Goal: Information Seeking & Learning: Learn about a topic

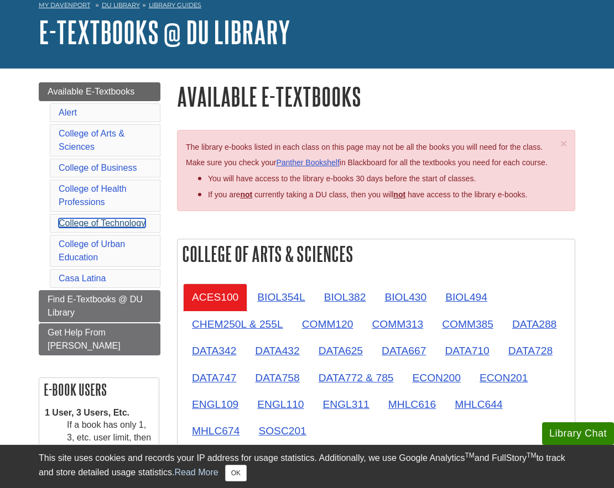
click at [109, 221] on link "College of Technology" at bounding box center [102, 222] width 87 height 9
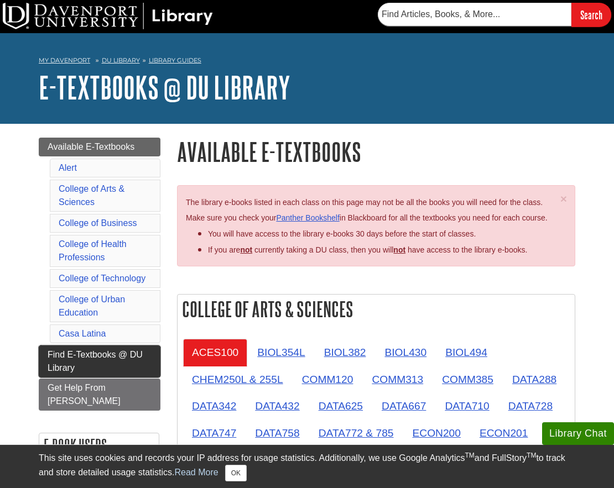
click at [82, 358] on span "Find E-Textbooks @ DU Library" at bounding box center [95, 361] width 95 height 23
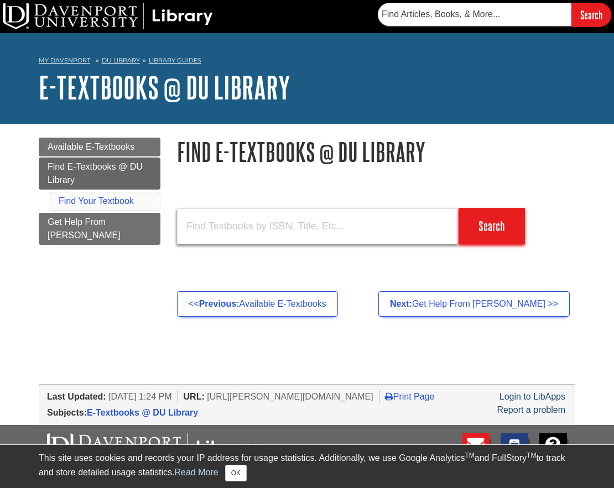
click at [266, 234] on input "text" at bounding box center [317, 226] width 281 height 36
type input "introduction to statistics"
click at [458, 208] on input "Search" at bounding box center [491, 226] width 66 height 36
